Goal: Task Accomplishment & Management: Manage account settings

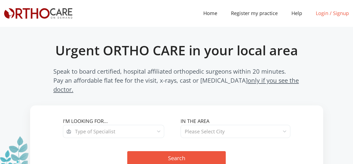
click at [337, 16] on link "Login / Signup" at bounding box center [332, 13] width 47 height 7
click at [321, 16] on link "Login / Signup" at bounding box center [332, 13] width 47 height 7
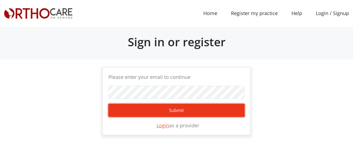
click at [174, 108] on button "Submit" at bounding box center [176, 110] width 136 height 13
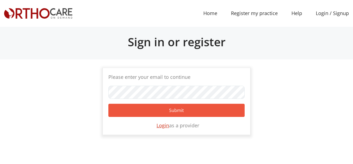
click at [160, 127] on u "Login" at bounding box center [163, 125] width 13 height 7
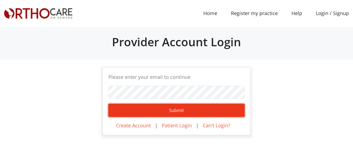
click at [153, 110] on button "Submit" at bounding box center [176, 110] width 136 height 13
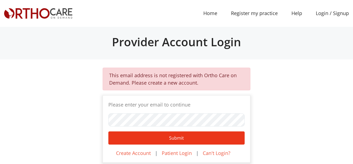
click at [153, 110] on div "Please enter your email to continue" at bounding box center [176, 113] width 136 height 25
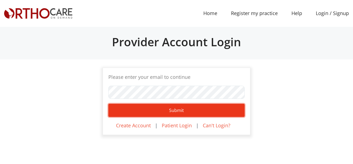
click at [166, 116] on button "Submit" at bounding box center [176, 110] width 136 height 13
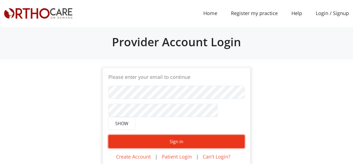
click at [159, 135] on button "Sign in" at bounding box center [176, 141] width 136 height 13
